Goal: Task Accomplishment & Management: Manage account settings

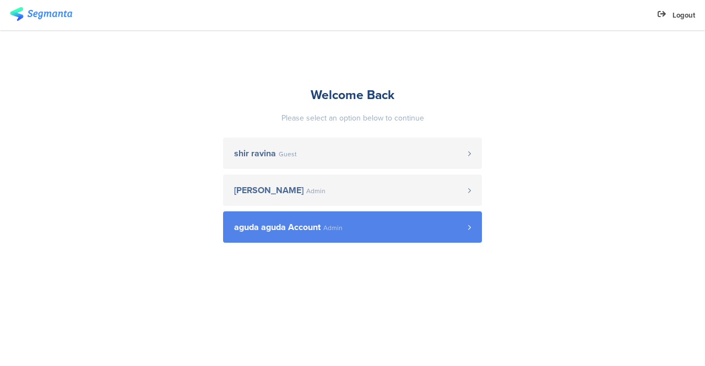
click at [244, 223] on span "aguda aguda Account" at bounding box center [277, 227] width 86 height 9
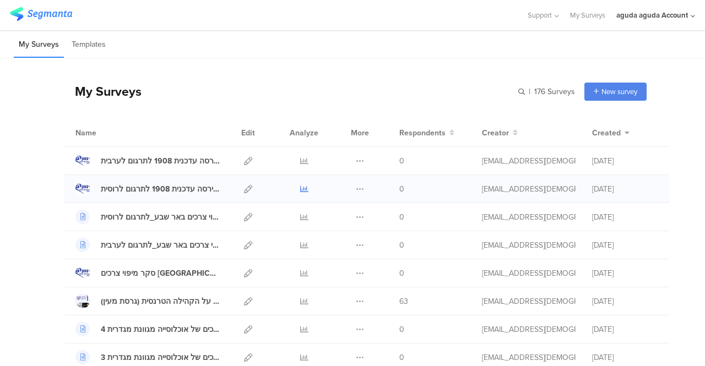
click at [300, 190] on icon at bounding box center [304, 189] width 8 height 8
click at [244, 185] on icon at bounding box center [248, 189] width 8 height 8
click at [244, 157] on icon at bounding box center [248, 161] width 8 height 8
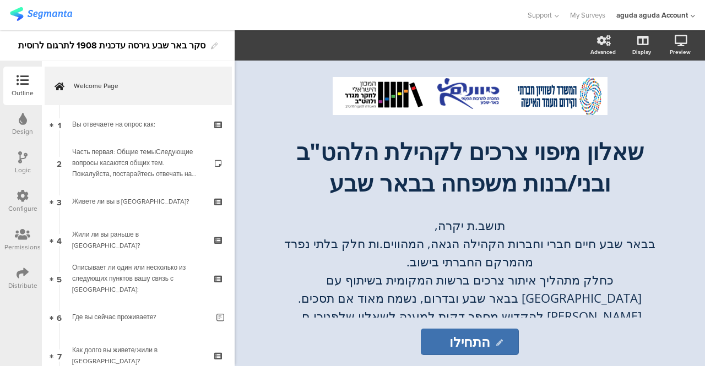
click at [24, 246] on div "Permissions" at bounding box center [22, 247] width 36 height 10
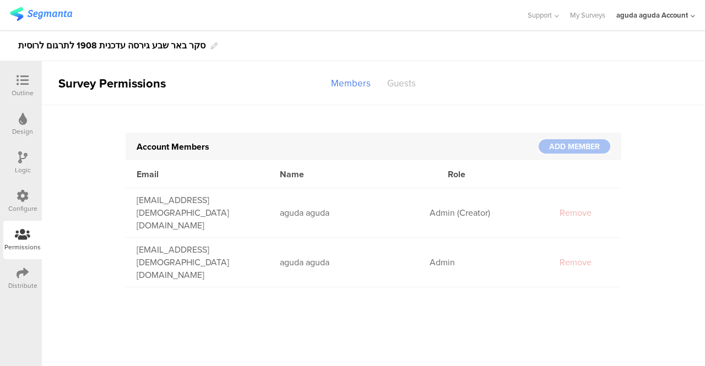
click at [398, 83] on div "Guests" at bounding box center [401, 83] width 45 height 19
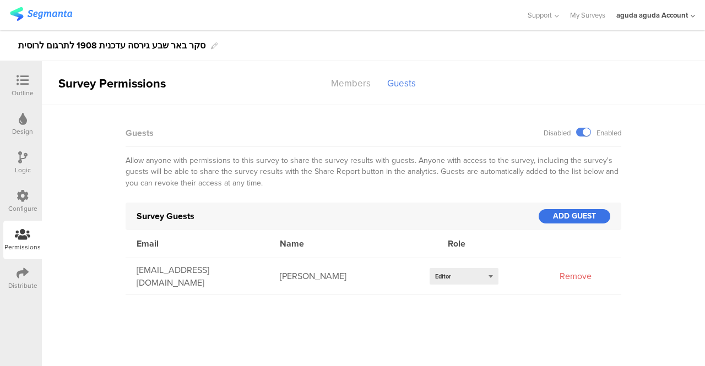
click at [561, 213] on div "ADD GUEST" at bounding box center [575, 216] width 72 height 14
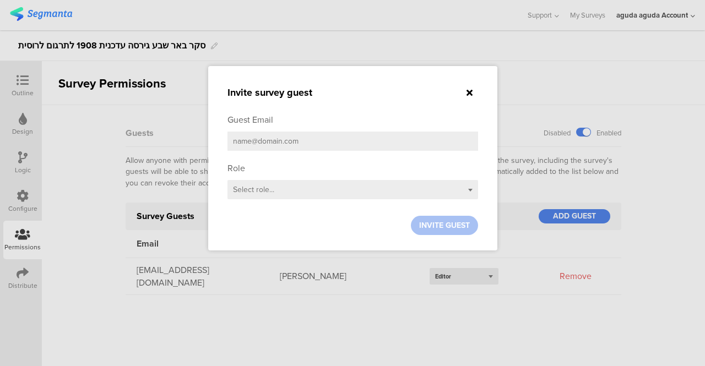
click at [309, 143] on input "email" at bounding box center [353, 141] width 251 height 19
type input "ש"
type input "[EMAIL_ADDRESS][DEMOGRAPHIC_DATA][DOMAIN_NAME]"
click at [466, 192] on div "Select role..." at bounding box center [353, 189] width 251 height 19
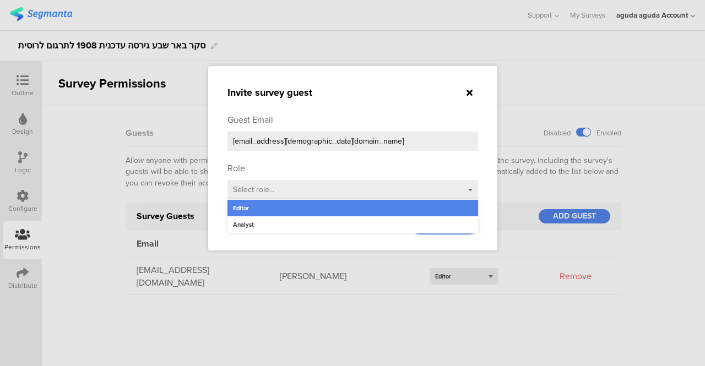
click at [267, 209] on div "Editor" at bounding box center [353, 208] width 251 height 17
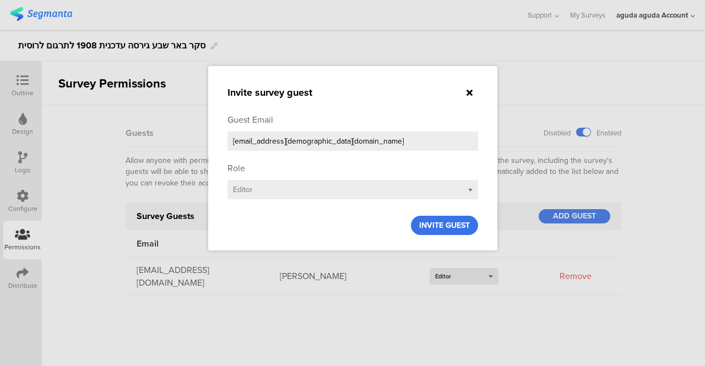
click at [452, 230] on span "INVITE GUEST" at bounding box center [444, 226] width 51 height 12
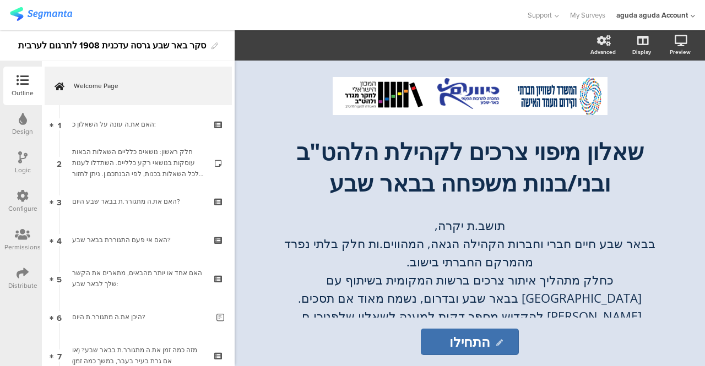
click at [24, 236] on icon at bounding box center [22, 235] width 15 height 12
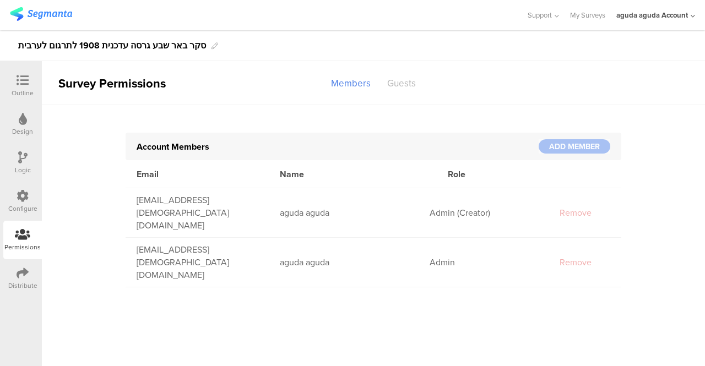
click at [393, 88] on div "Guests" at bounding box center [401, 83] width 45 height 19
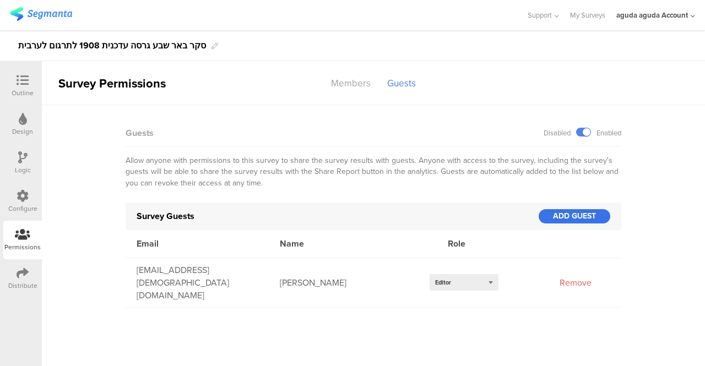
click at [567, 221] on div "ADD GUEST" at bounding box center [575, 216] width 72 height 14
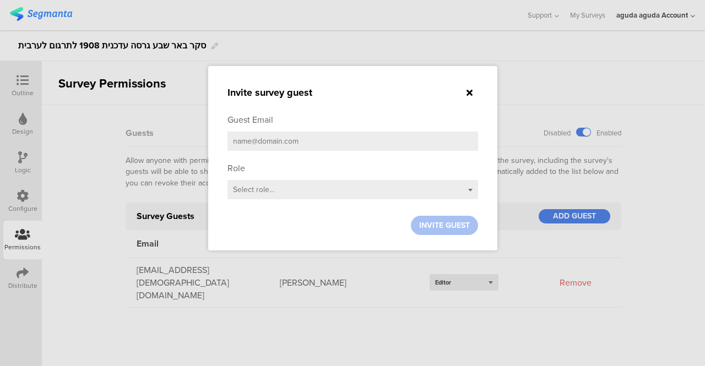
click at [355, 144] on input "email" at bounding box center [353, 141] width 251 height 19
type input "[EMAIL_ADDRESS][DEMOGRAPHIC_DATA][DOMAIN_NAME]"
click at [472, 193] on div "Select role..." at bounding box center [353, 189] width 251 height 19
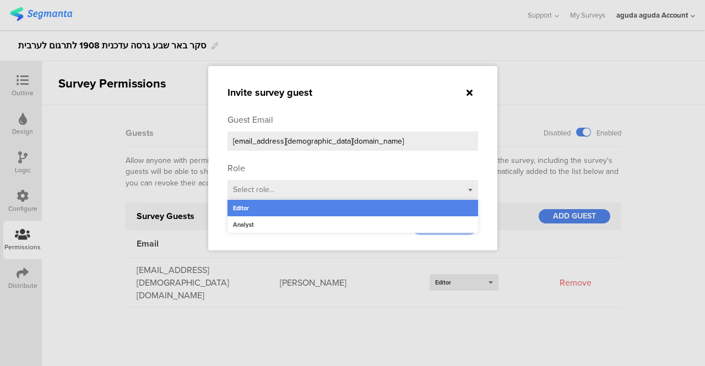
click at [258, 214] on div "Editor" at bounding box center [353, 208] width 251 height 17
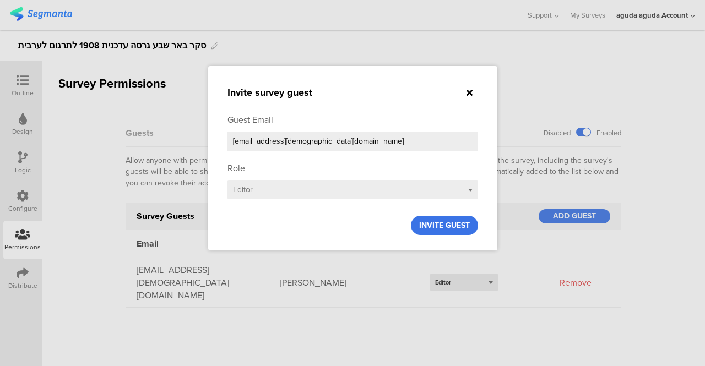
click at [435, 226] on span "INVITE GUEST" at bounding box center [444, 226] width 51 height 12
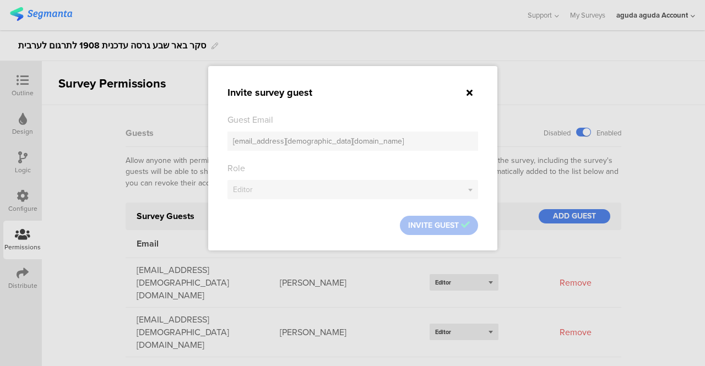
click at [473, 91] on div at bounding box center [470, 92] width 17 height 13
